Goal: Task Accomplishment & Management: Manage account settings

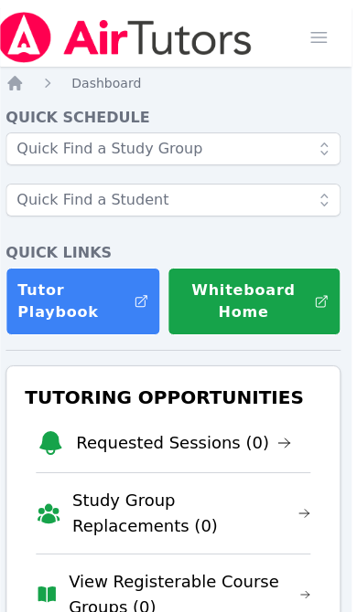
scroll to position [0, 6]
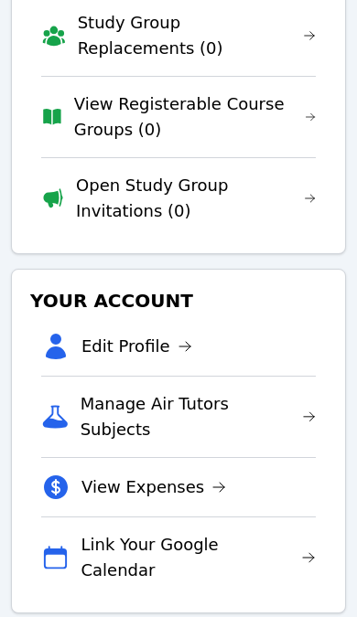
scroll to position [470, 0]
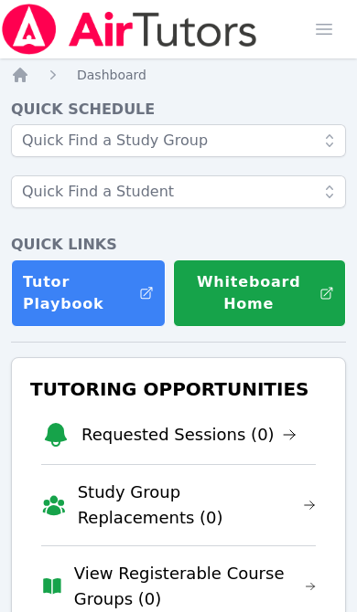
scroll to position [351, 0]
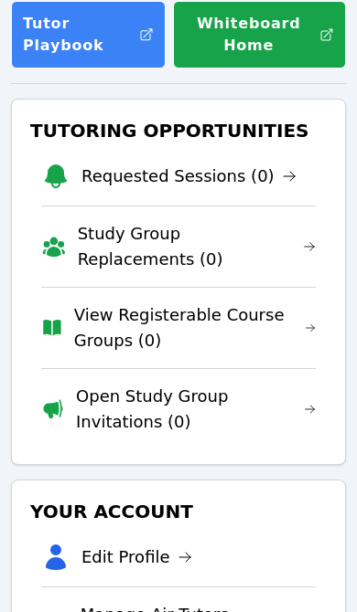
scroll to position [260, 0]
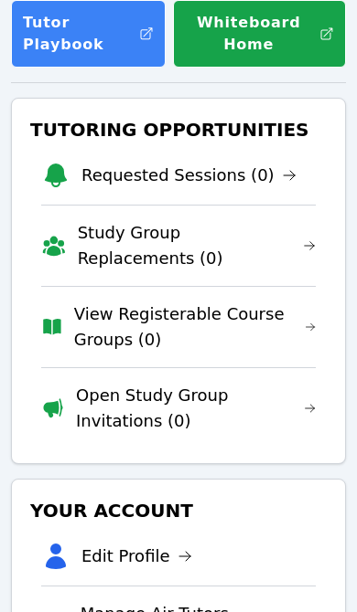
click at [227, 544] on li "Edit Profile" at bounding box center [178, 556] width 274 height 59
